Goal: Find specific page/section: Find specific page/section

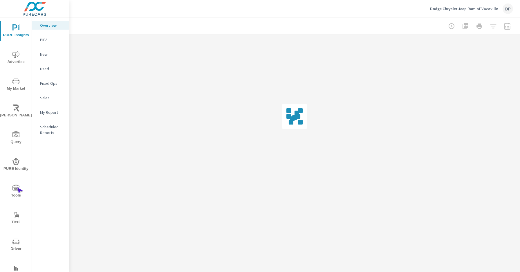
click at [17, 187] on icon "nav menu" at bounding box center [15, 188] width 7 height 6
